Goal: Register for event/course

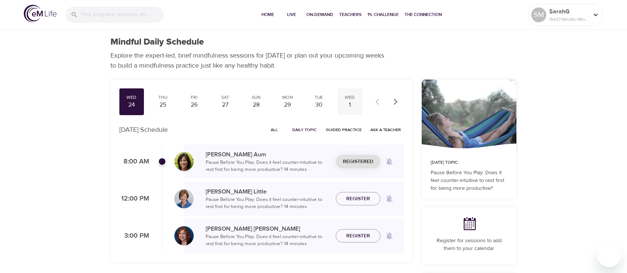
click at [347, 103] on div "1" at bounding box center [349, 105] width 19 height 9
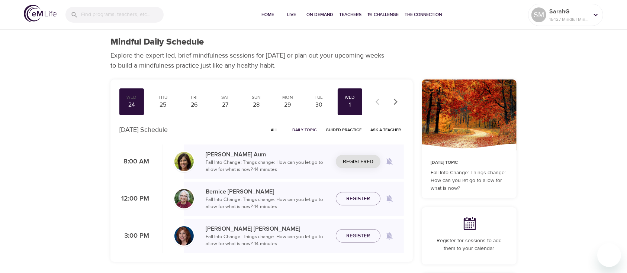
click at [397, 101] on icon "button" at bounding box center [396, 101] width 4 height 6
click at [161, 106] on div "2" at bounding box center [162, 105] width 19 height 9
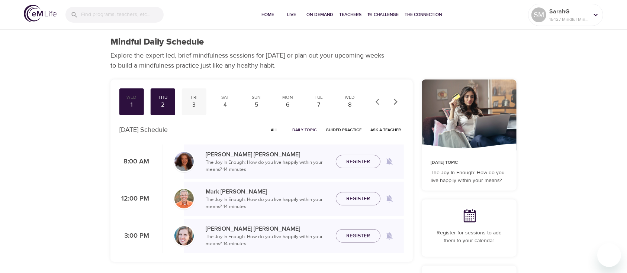
click at [188, 101] on div "3" at bounding box center [194, 105] width 19 height 9
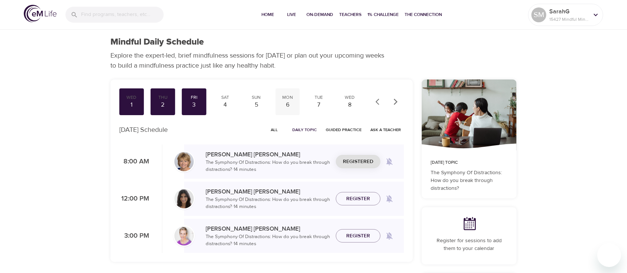
click at [290, 105] on div "6" at bounding box center [287, 105] width 19 height 9
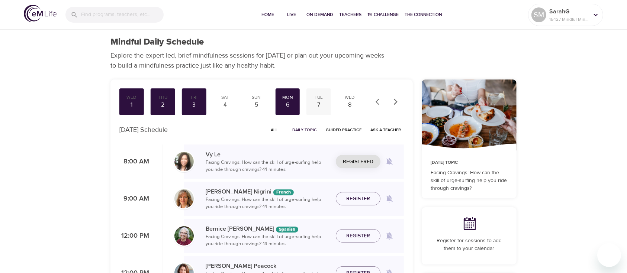
click at [319, 106] on div "7" at bounding box center [318, 105] width 19 height 9
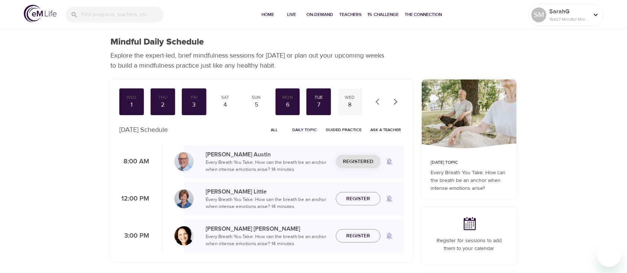
click at [352, 102] on div "8" at bounding box center [349, 105] width 19 height 9
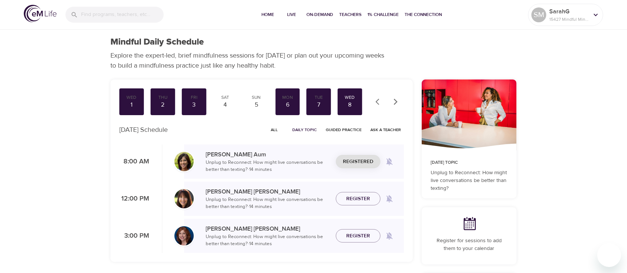
click at [394, 102] on icon "button" at bounding box center [395, 101] width 7 height 7
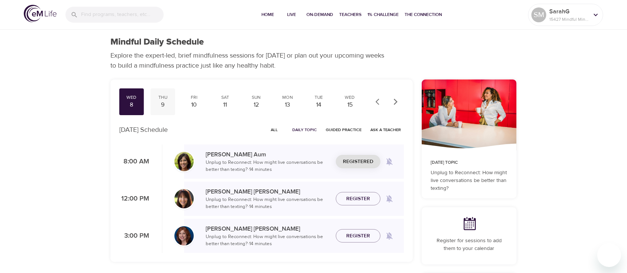
click at [161, 103] on div "9" at bounding box center [162, 105] width 19 height 9
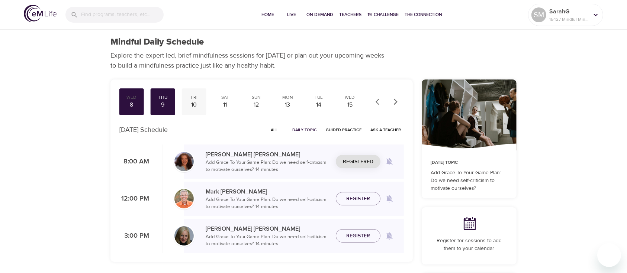
click at [192, 104] on div "10" at bounding box center [194, 105] width 19 height 9
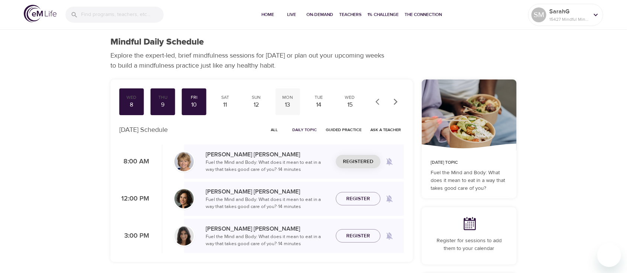
click at [286, 101] on div "13" at bounding box center [287, 105] width 19 height 9
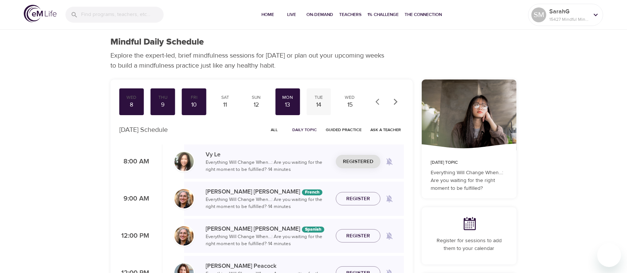
click at [318, 105] on div "14" at bounding box center [318, 105] width 19 height 9
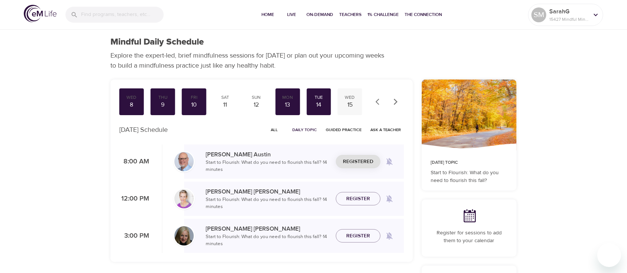
click at [343, 102] on div "15" at bounding box center [349, 105] width 19 height 9
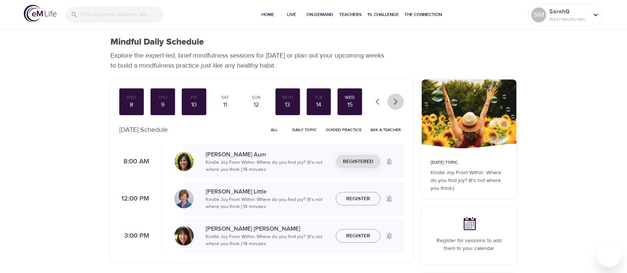
click at [397, 99] on icon "button" at bounding box center [395, 101] width 7 height 7
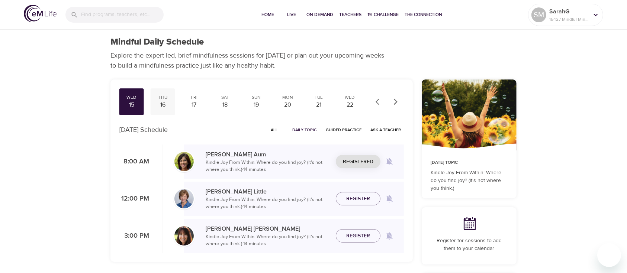
click at [164, 103] on div "16" at bounding box center [162, 105] width 19 height 9
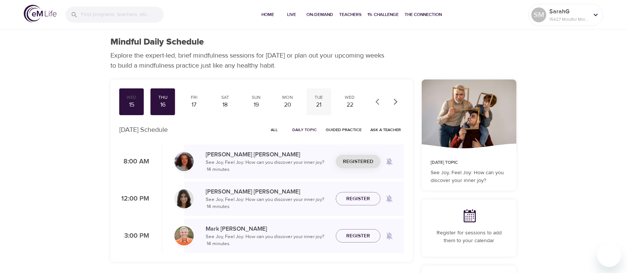
click at [321, 107] on div "21" at bounding box center [318, 105] width 19 height 9
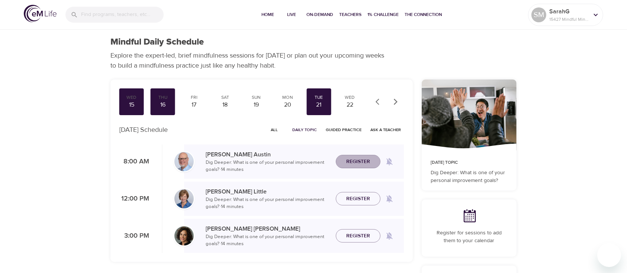
click at [352, 165] on span "Register" at bounding box center [358, 161] width 24 height 9
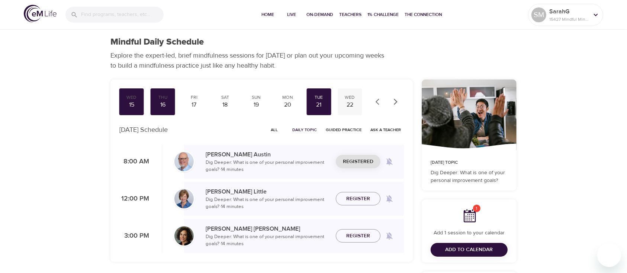
click at [347, 100] on div "Wed" at bounding box center [349, 97] width 19 height 6
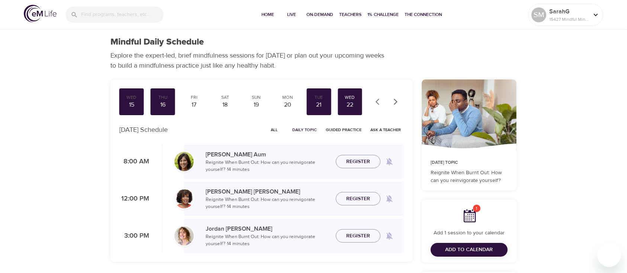
click at [365, 162] on span "Register" at bounding box center [358, 161] width 24 height 9
click at [392, 100] on icon "button" at bounding box center [395, 101] width 7 height 7
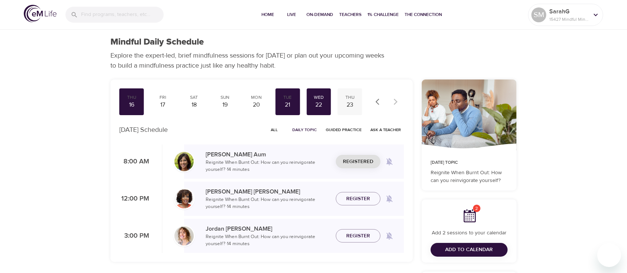
click at [354, 101] on div "Thu 23" at bounding box center [349, 101] width 25 height 27
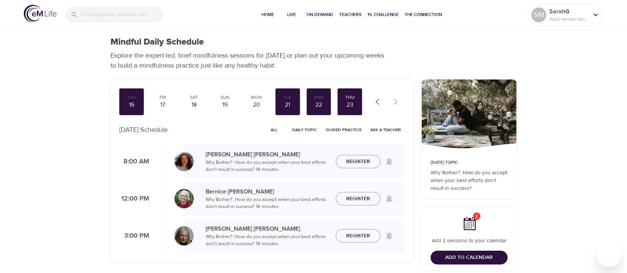
click at [370, 159] on span "Register" at bounding box center [358, 161] width 33 height 9
click at [373, 100] on button "button" at bounding box center [379, 102] width 16 height 16
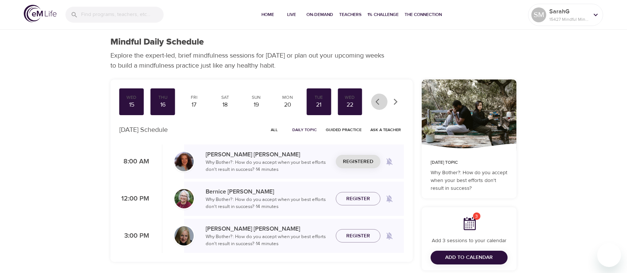
click at [373, 100] on button "button" at bounding box center [379, 102] width 16 height 16
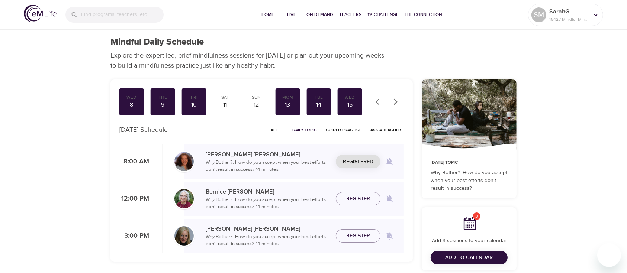
click at [373, 100] on button "button" at bounding box center [379, 102] width 16 height 16
click at [375, 100] on button "button" at bounding box center [379, 102] width 16 height 16
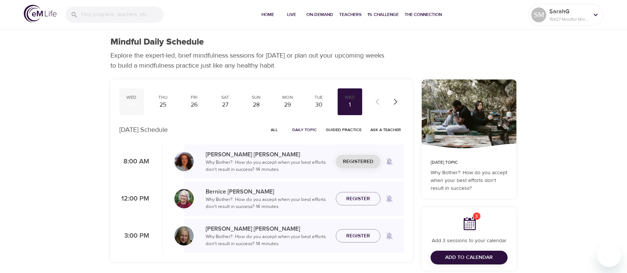
click at [134, 97] on div "Wed" at bounding box center [131, 97] width 19 height 6
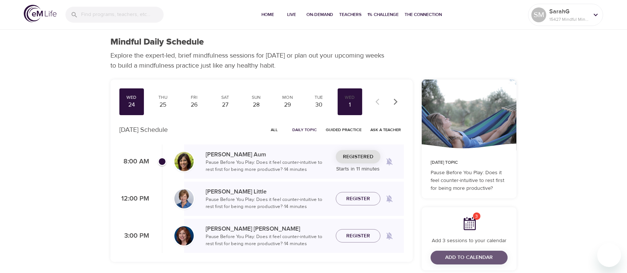
click at [460, 257] on span "Add to Calendar" at bounding box center [469, 257] width 48 height 9
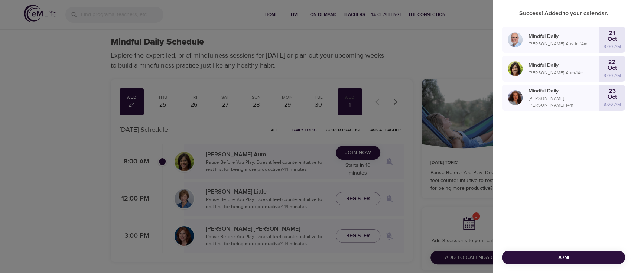
click at [586, 251] on button "Done" at bounding box center [563, 258] width 123 height 14
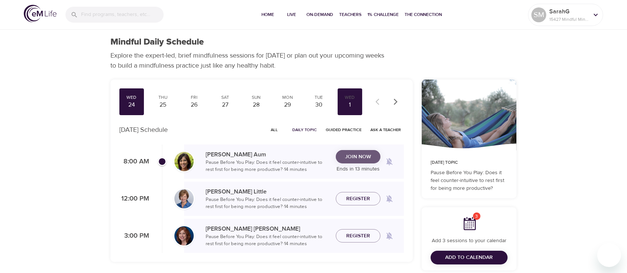
click at [350, 163] on button "Join Now" at bounding box center [358, 157] width 45 height 14
